Goal: Find specific page/section: Find specific page/section

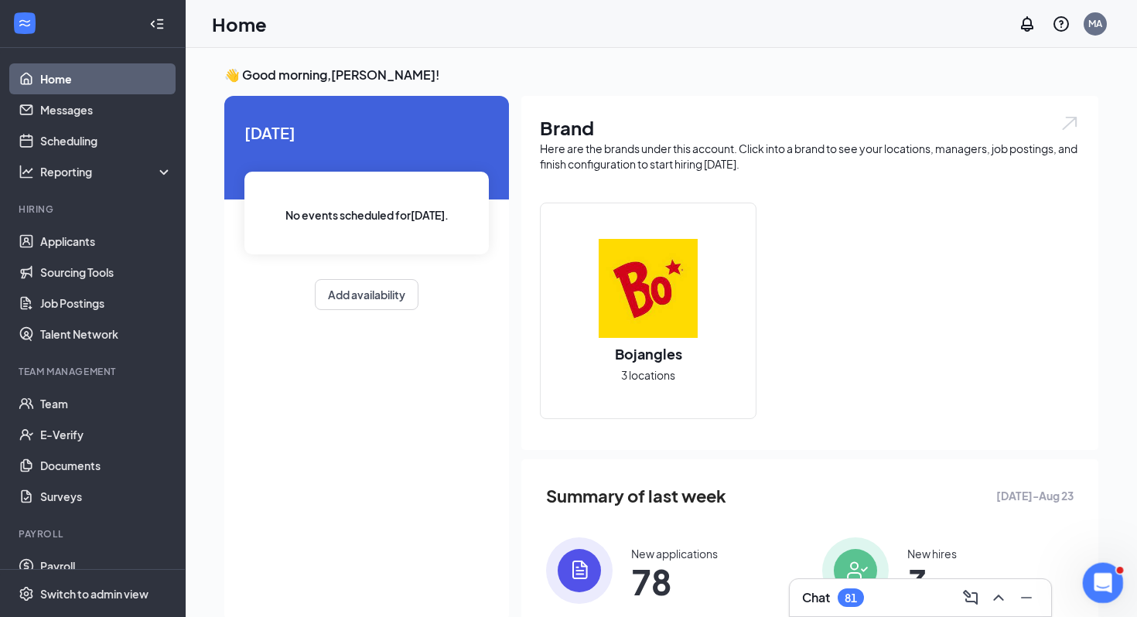
click at [1096, 581] on icon "Open Intercom Messenger" at bounding box center [1101, 581] width 26 height 26
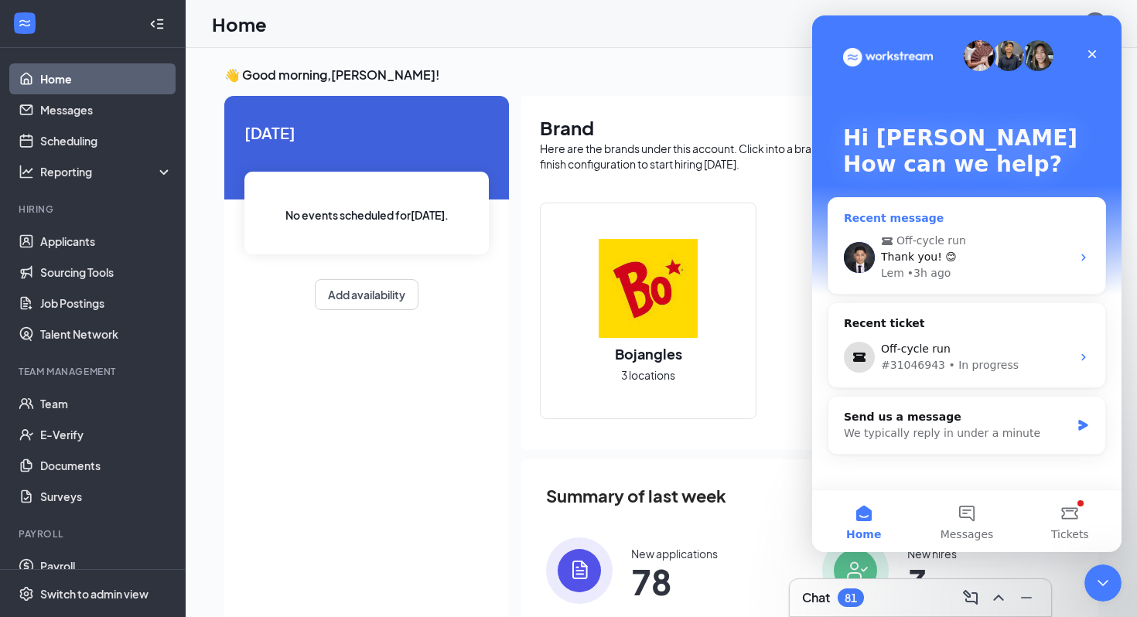
click at [970, 251] on div "Thank you! 😊" at bounding box center [976, 257] width 190 height 16
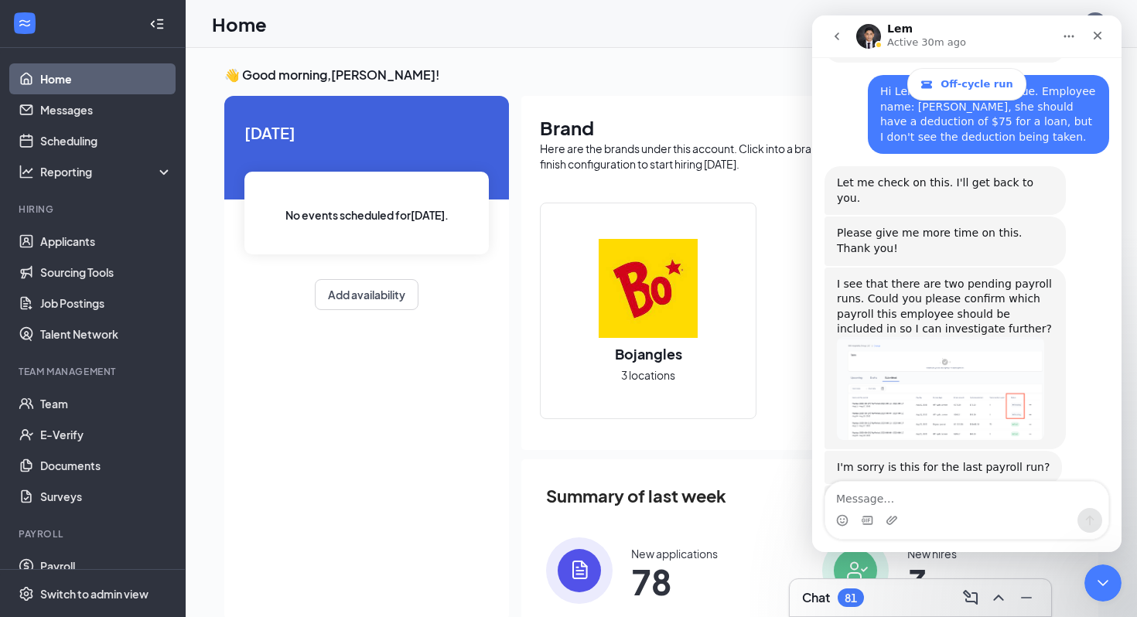
scroll to position [3189, 0]
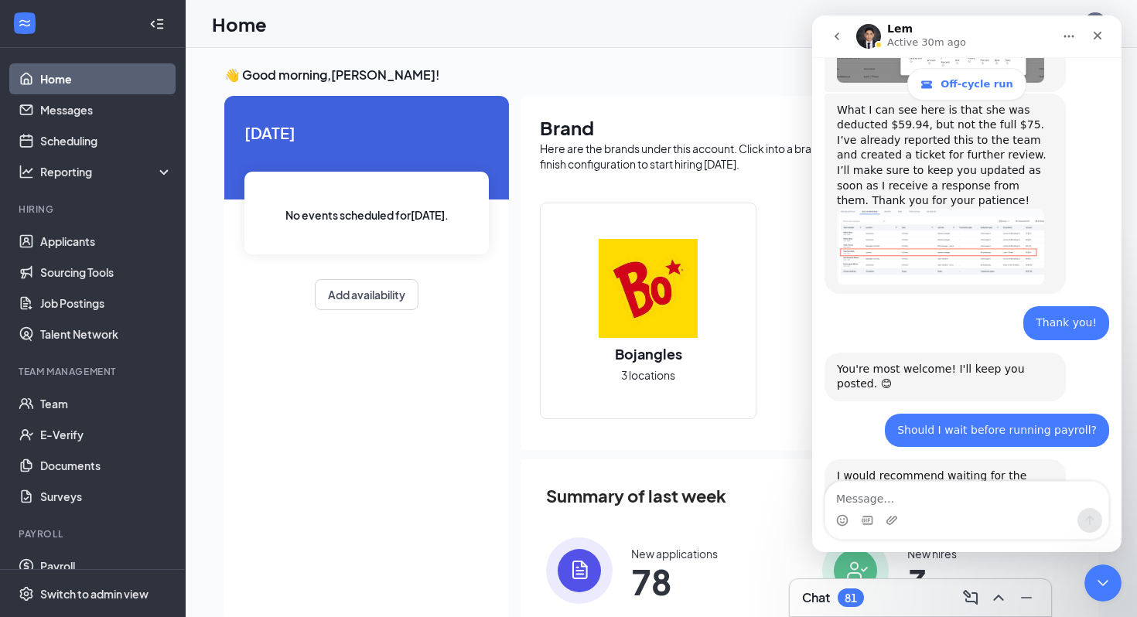
click at [617, 86] on div "👋 Good morning, [PERSON_NAME] ! [DATE] No events scheduled for [DATE] . Add ava…" at bounding box center [661, 401] width 898 height 670
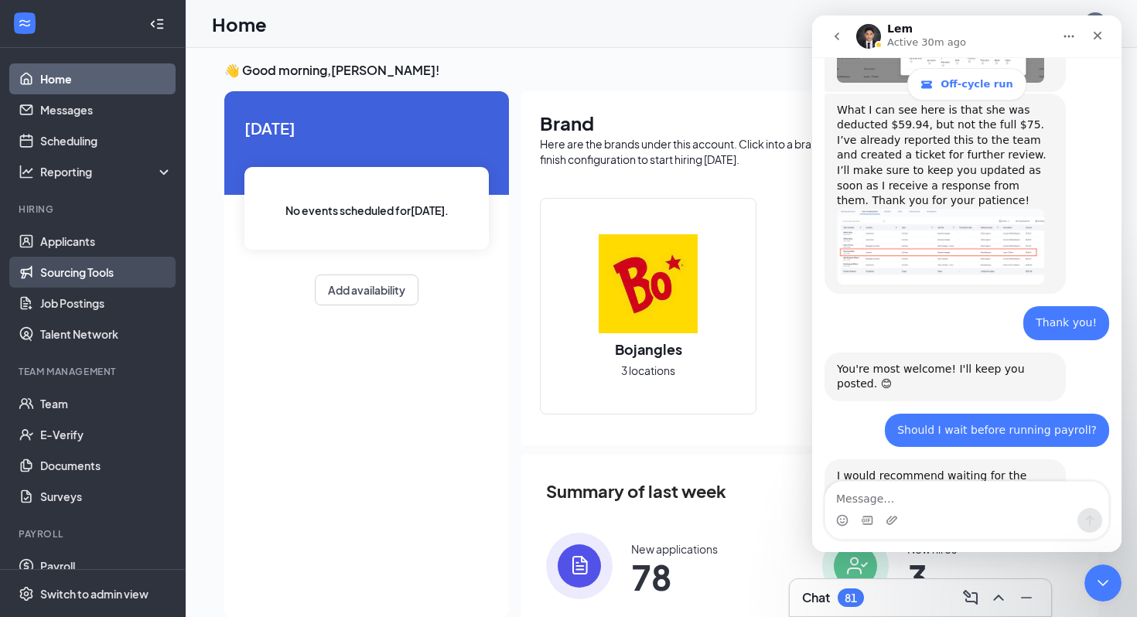
scroll to position [0, 0]
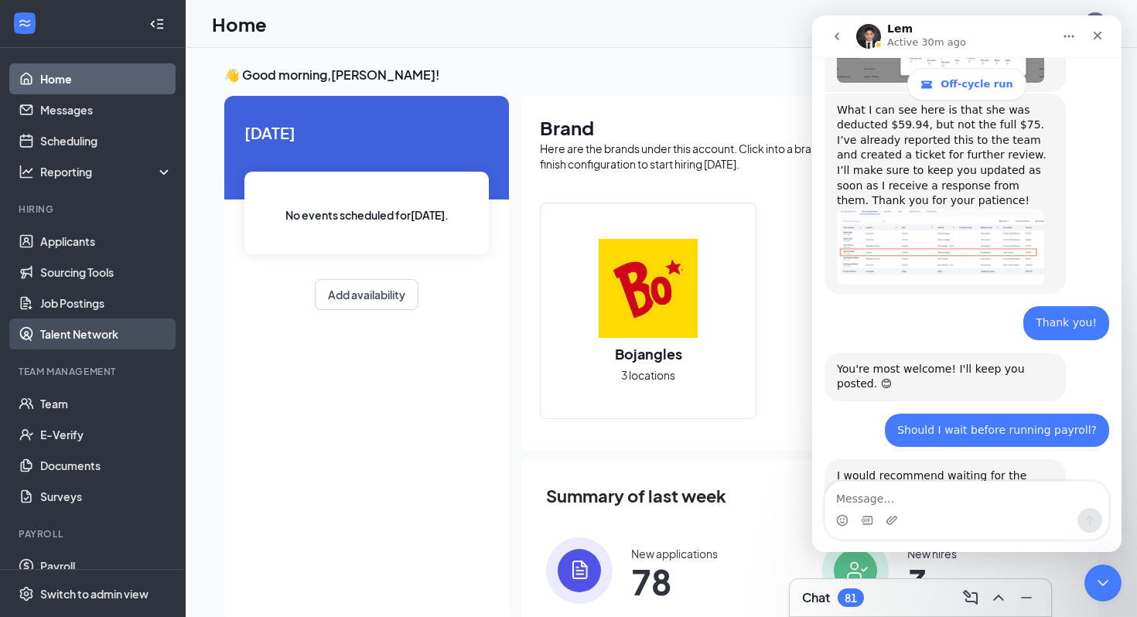
click at [83, 333] on link "Talent Network" at bounding box center [106, 334] width 132 height 31
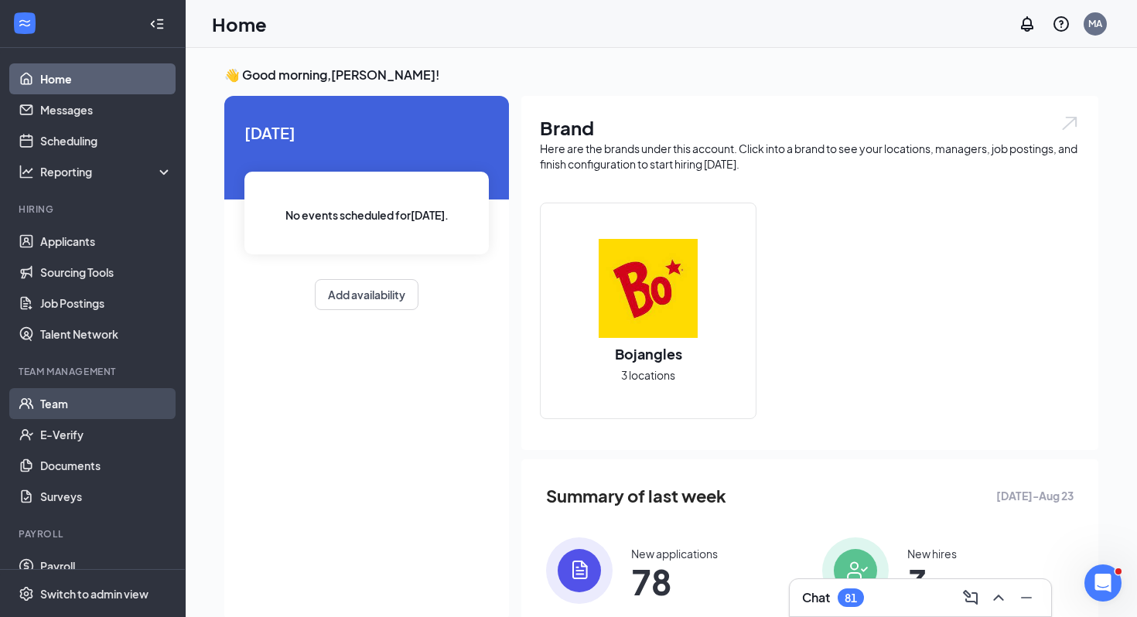
click at [72, 406] on link "Team" at bounding box center [106, 403] width 132 height 31
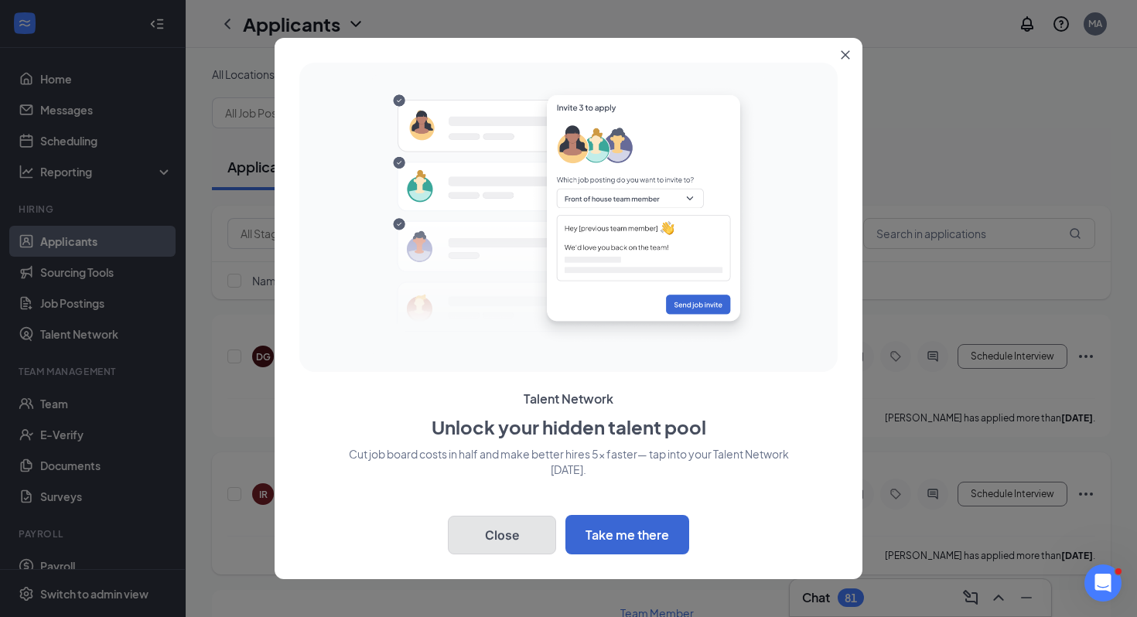
click at [506, 537] on button "Close" at bounding box center [502, 535] width 108 height 39
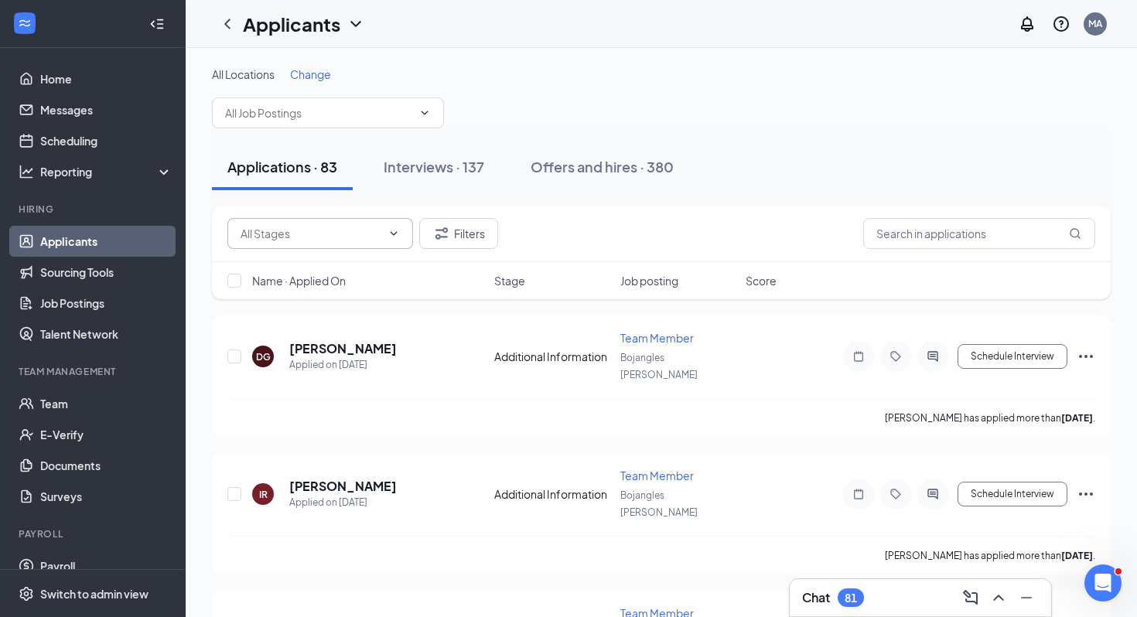
click at [315, 239] on input "text" at bounding box center [310, 233] width 141 height 17
click at [318, 118] on input "text" at bounding box center [318, 112] width 187 height 17
type input "n"
type input "dominic"
